Goal: Task Accomplishment & Management: Complete application form

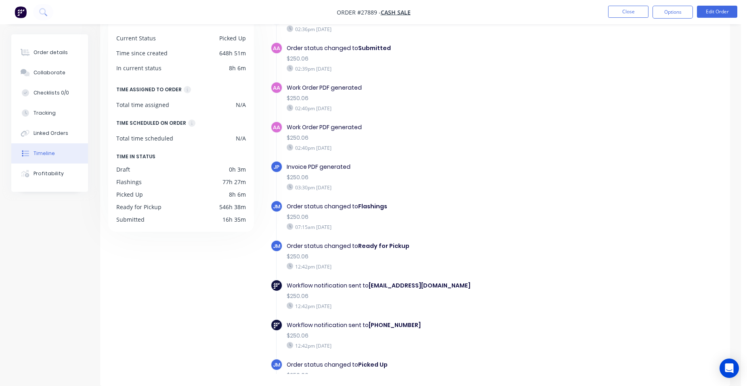
scroll to position [86, 0]
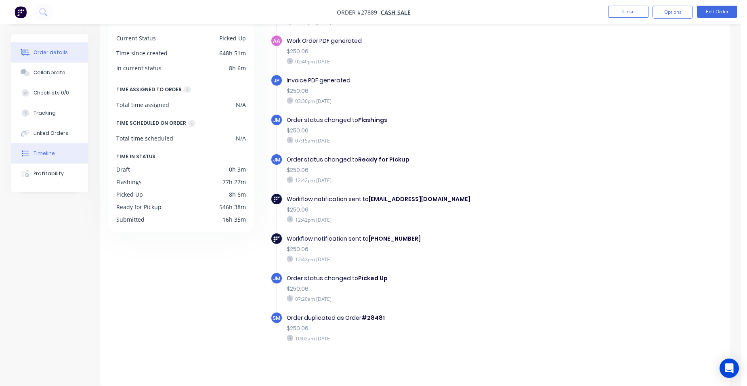
drag, startPoint x: 55, startPoint y: 54, endPoint x: 67, endPoint y: 54, distance: 12.1
click at [55, 54] on div "Order details" at bounding box center [51, 52] width 34 height 7
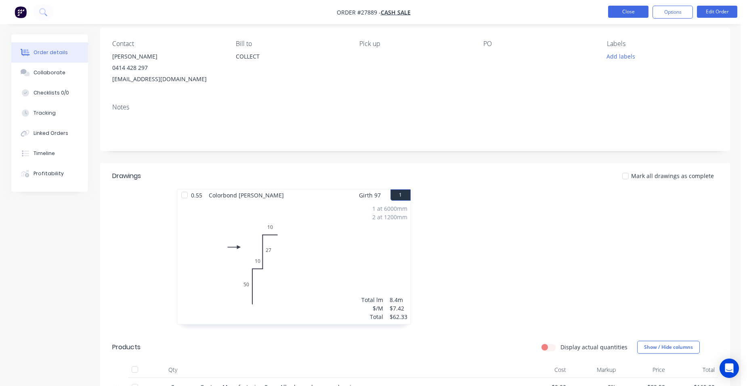
click at [612, 11] on button "Close" at bounding box center [628, 12] width 40 height 12
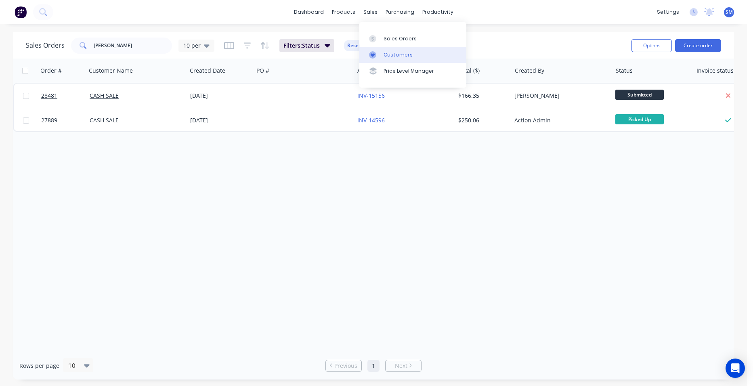
click at [388, 57] on div "Customers" at bounding box center [398, 54] width 29 height 7
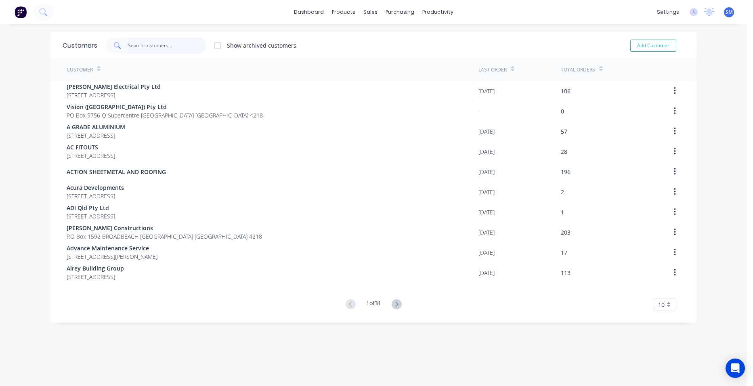
click at [159, 45] on input "text" at bounding box center [167, 46] width 79 height 16
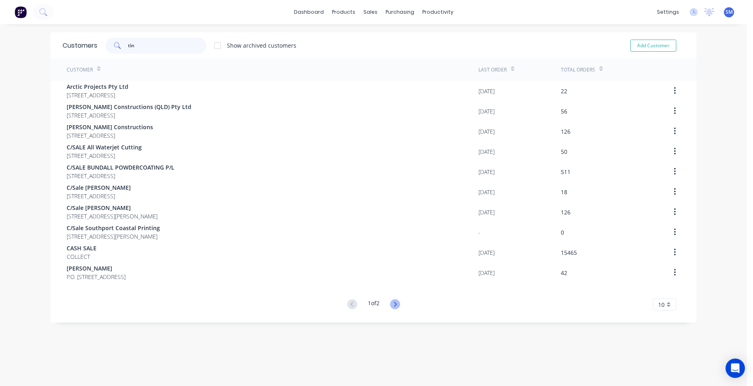
type input "tin"
click at [396, 305] on icon at bounding box center [395, 304] width 10 height 10
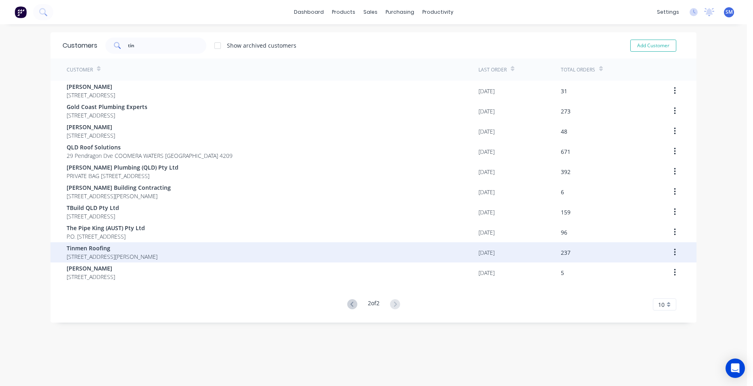
click at [129, 250] on span "Tinmen Roofing" at bounding box center [112, 248] width 91 height 8
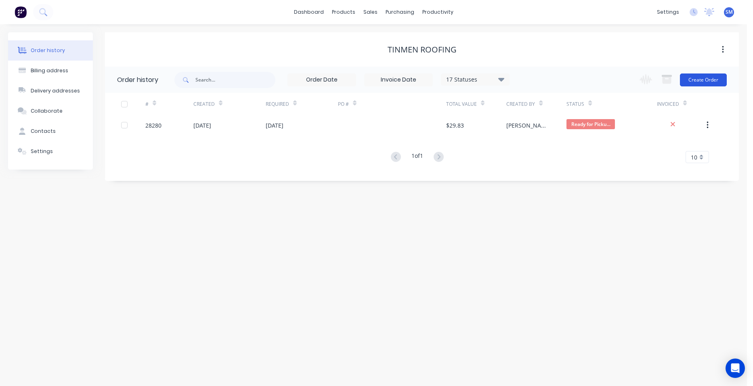
click at [701, 81] on button "Create Order" at bounding box center [703, 80] width 47 height 13
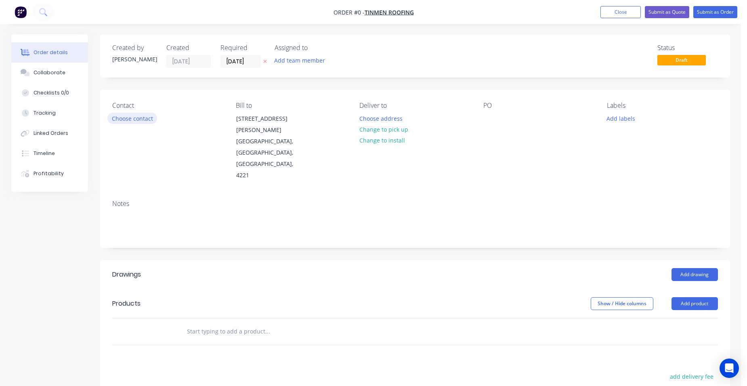
click at [138, 117] on button "Choose contact" at bounding box center [132, 118] width 50 height 11
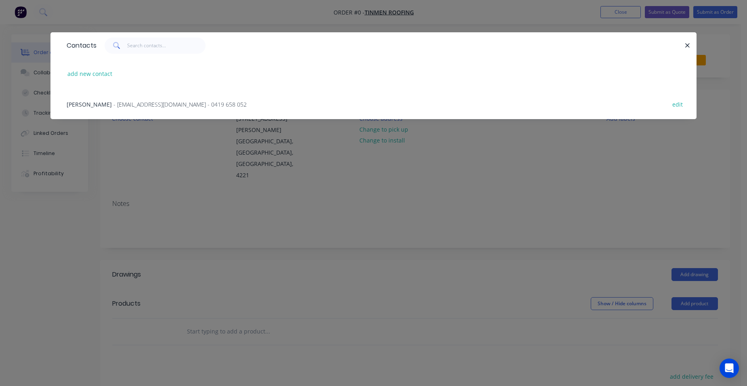
click at [123, 106] on span "- tinmenroofing@bigpond.com - 0419 658 052" at bounding box center [180, 105] width 133 height 8
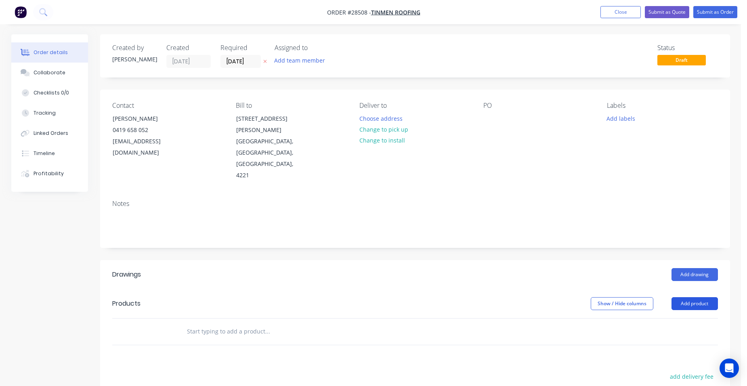
click at [689, 297] on button "Add product" at bounding box center [695, 303] width 46 height 13
click at [682, 318] on div "Product catalogue" at bounding box center [680, 324] width 62 height 12
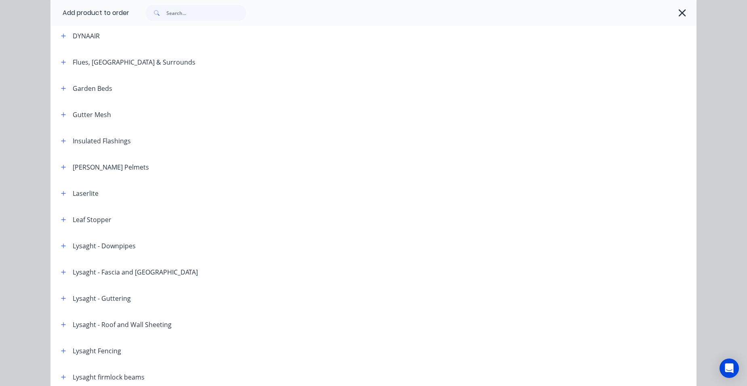
scroll to position [525, 0]
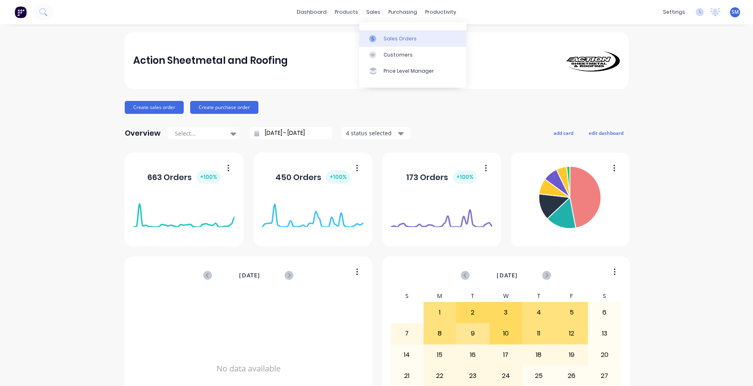
click at [379, 35] on div at bounding box center [375, 38] width 12 height 7
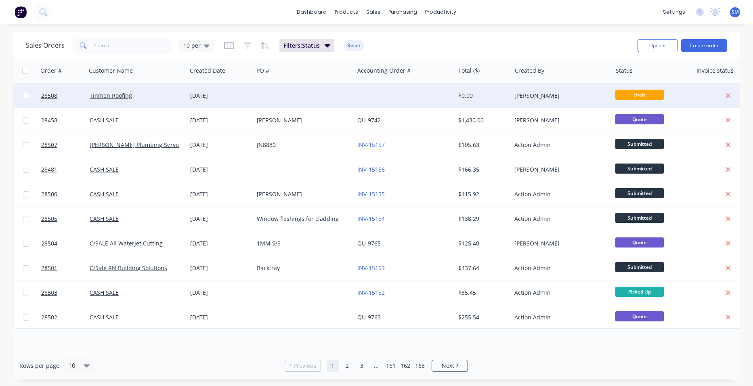
click at [293, 99] on div at bounding box center [304, 96] width 101 height 24
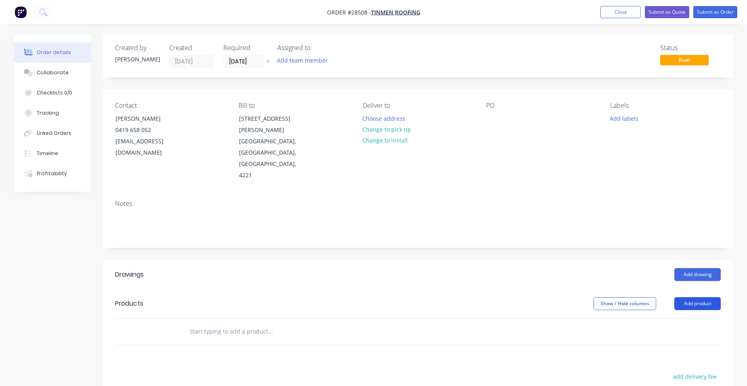
click at [681, 297] on button "Add product" at bounding box center [698, 303] width 46 height 13
click at [667, 318] on div "Product catalogue" at bounding box center [683, 324] width 62 height 12
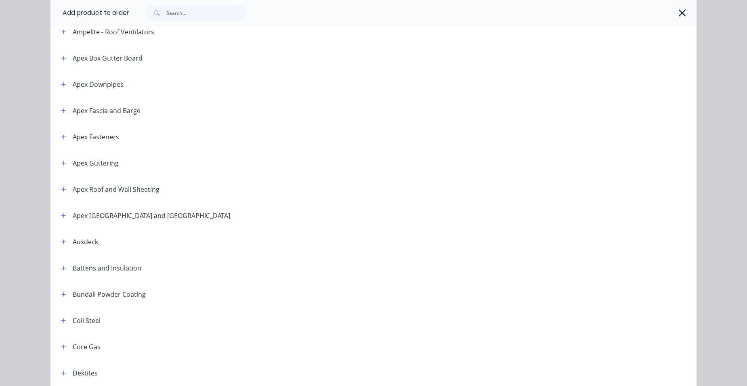
scroll to position [162, 0]
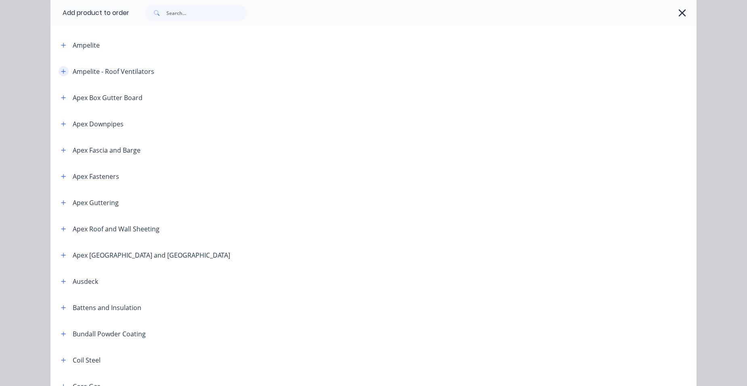
click at [61, 71] on icon "button" at bounding box center [63, 72] width 5 height 6
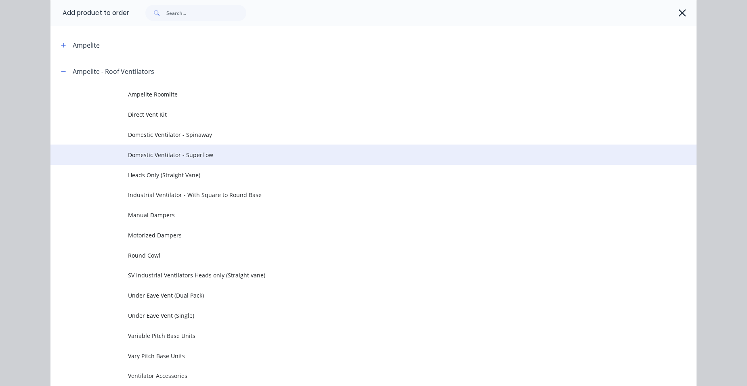
click at [218, 151] on span "Domestic Ventilator - Superflow" at bounding box center [355, 155] width 455 height 8
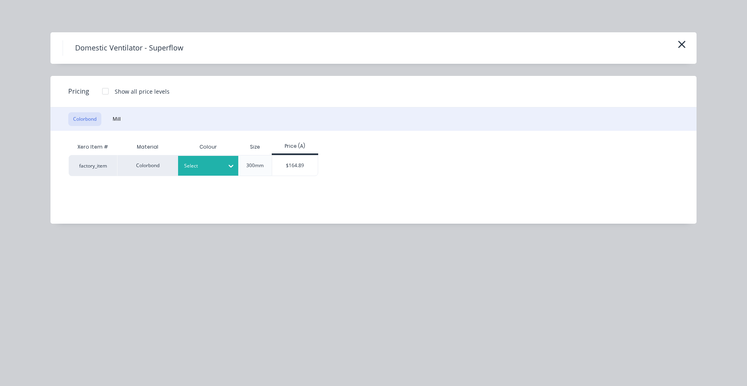
click at [203, 161] on div "Select" at bounding box center [201, 166] width 45 height 11
click at [208, 168] on div at bounding box center [202, 166] width 36 height 9
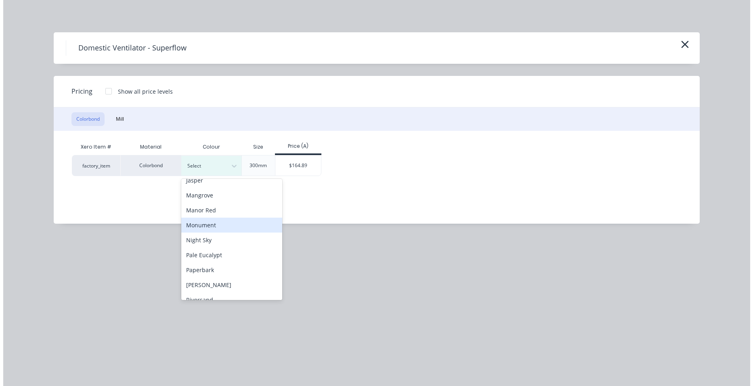
scroll to position [162, 0]
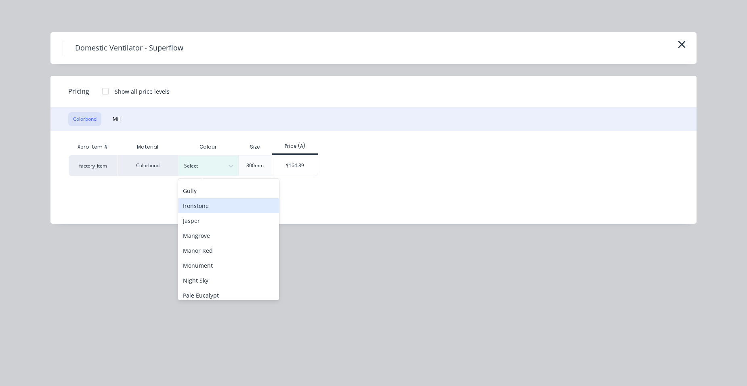
click at [204, 209] on div "Ironstone" at bounding box center [228, 205] width 101 height 15
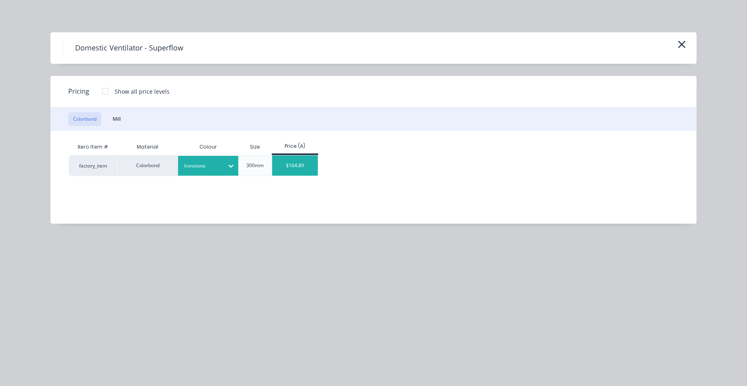
click at [294, 173] on div "$164.89" at bounding box center [295, 166] width 46 height 20
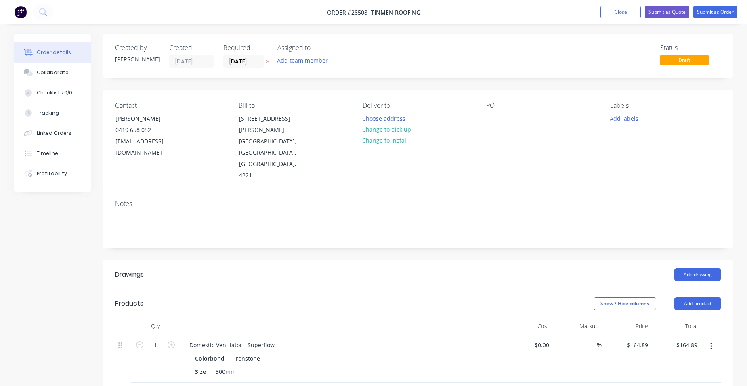
drag, startPoint x: 372, startPoint y: 128, endPoint x: 413, endPoint y: 112, distance: 43.7
click at [372, 128] on button "Change to pick up" at bounding box center [386, 129] width 57 height 11
click at [701, 12] on button "Submit as Order" at bounding box center [716, 12] width 44 height 12
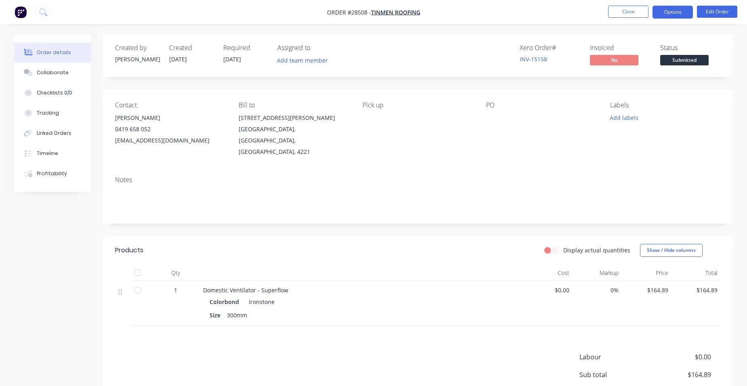
click at [678, 11] on button "Options" at bounding box center [673, 12] width 40 height 13
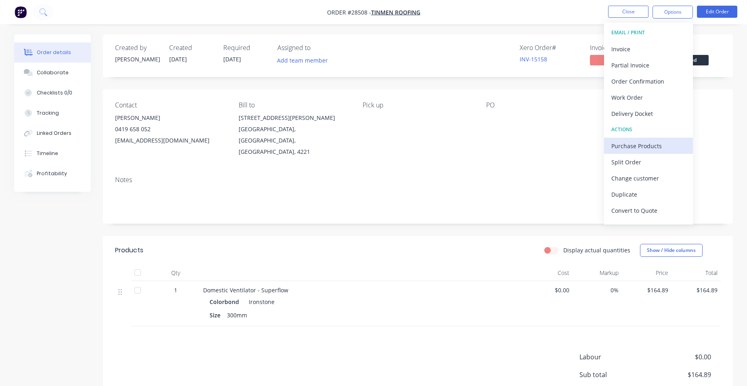
click at [654, 148] on div "Purchase Products" at bounding box center [649, 146] width 74 height 12
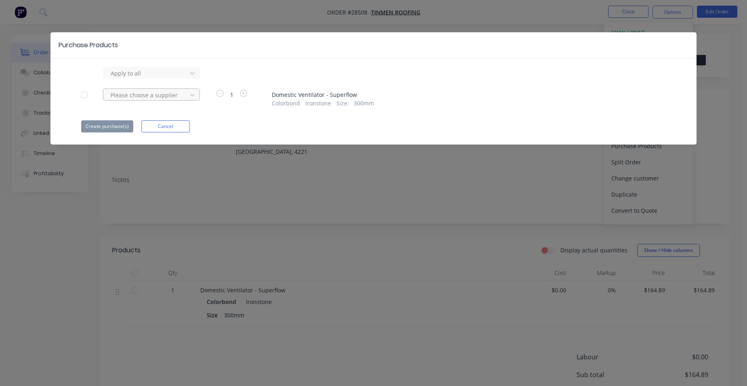
click at [163, 99] on div at bounding box center [146, 95] width 73 height 10
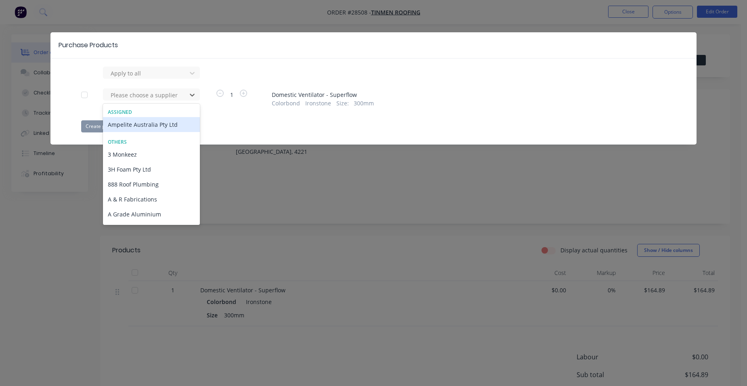
click at [131, 124] on div "Ampelite Australia Pty Ltd" at bounding box center [151, 124] width 97 height 15
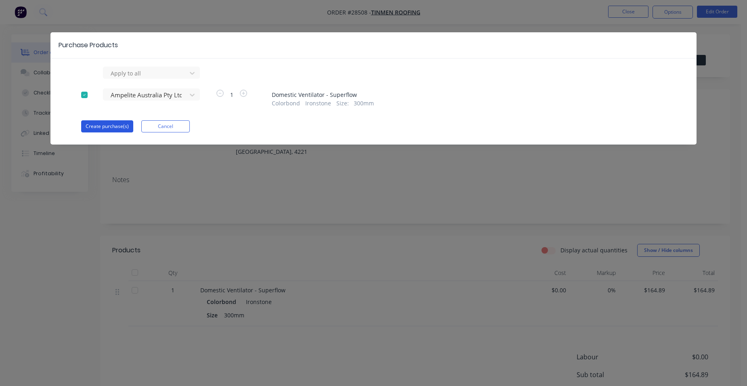
click at [114, 127] on button "Create purchase(s)" at bounding box center [107, 126] width 52 height 12
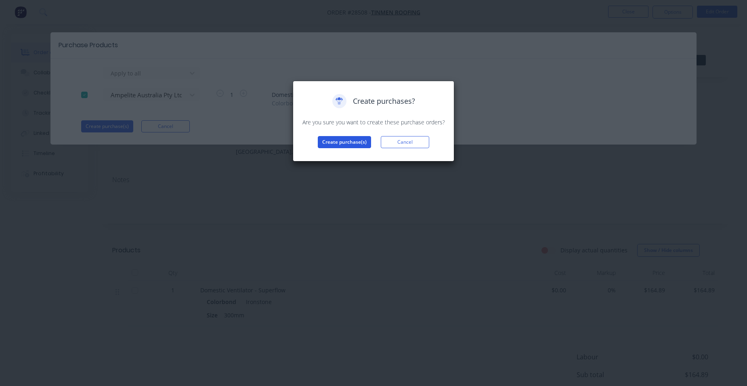
click at [336, 141] on button "Create purchase(s)" at bounding box center [344, 142] width 53 height 12
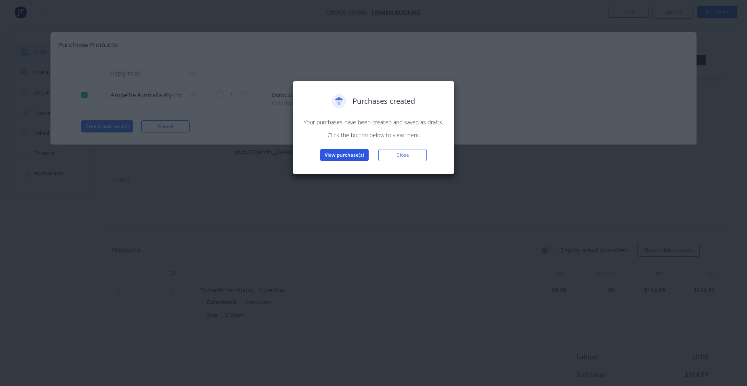
click at [339, 156] on button "View purchase(s)" at bounding box center [344, 155] width 48 height 12
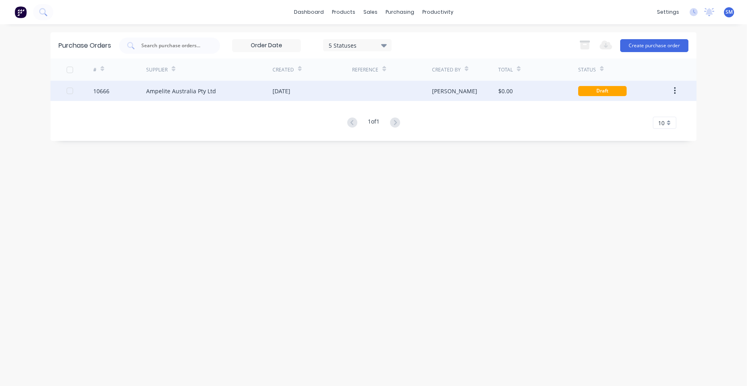
click at [381, 88] on div at bounding box center [392, 91] width 80 height 20
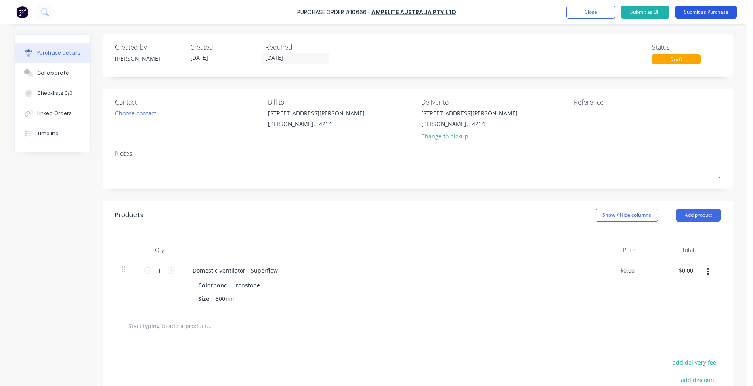
click at [705, 10] on button "Submit as Purchase" at bounding box center [706, 12] width 61 height 13
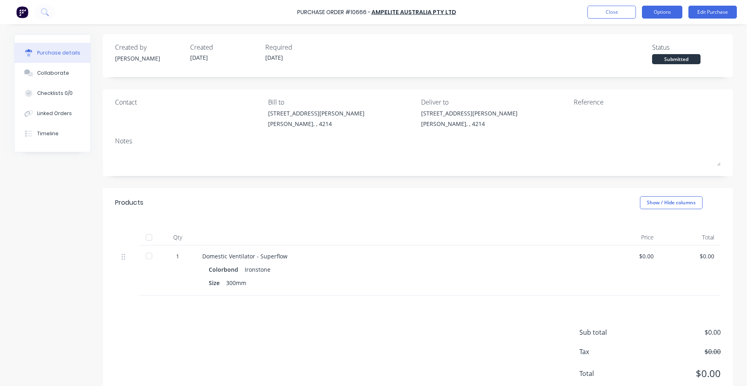
click at [673, 15] on button "Options" at bounding box center [662, 12] width 40 height 13
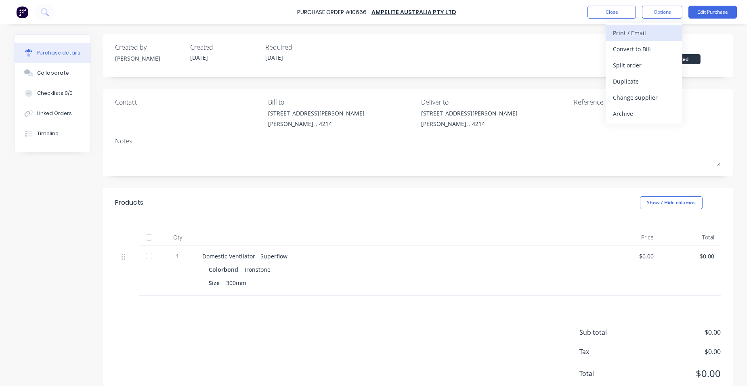
click at [658, 36] on div "Print / Email" at bounding box center [644, 33] width 62 height 12
click at [655, 66] on div "Without pricing" at bounding box center [644, 65] width 62 height 12
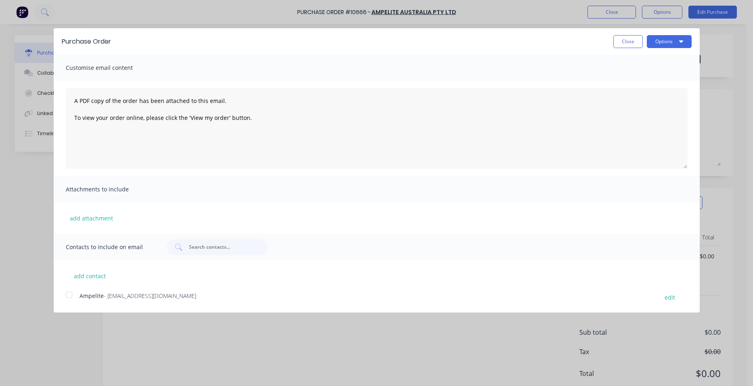
click at [69, 290] on div at bounding box center [69, 295] width 16 height 16
click at [648, 43] on button "Options" at bounding box center [669, 41] width 45 height 13
click at [643, 72] on button "Email" at bounding box center [653, 78] width 77 height 16
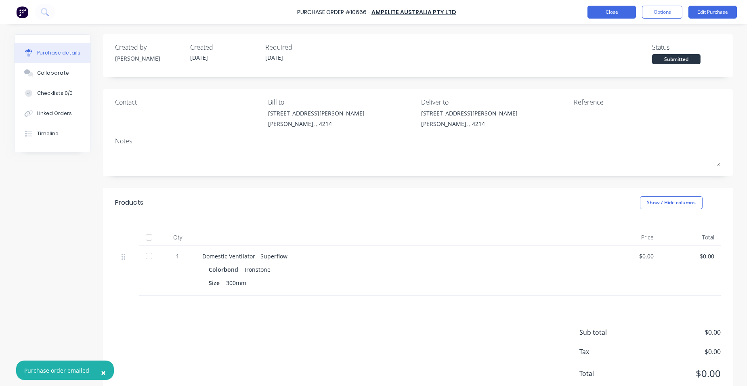
click at [619, 8] on button "Close" at bounding box center [612, 12] width 48 height 13
